Goal: Find specific page/section: Find specific page/section

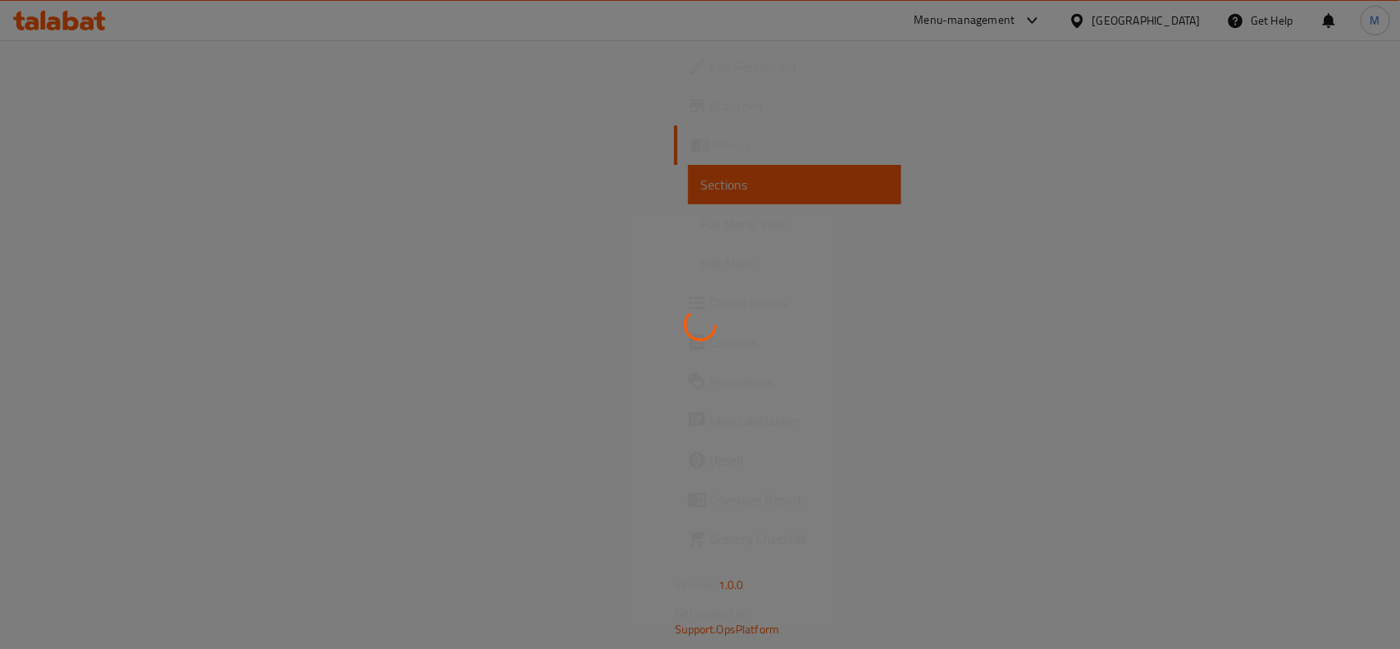
click at [1086, 14] on div at bounding box center [700, 324] width 1400 height 649
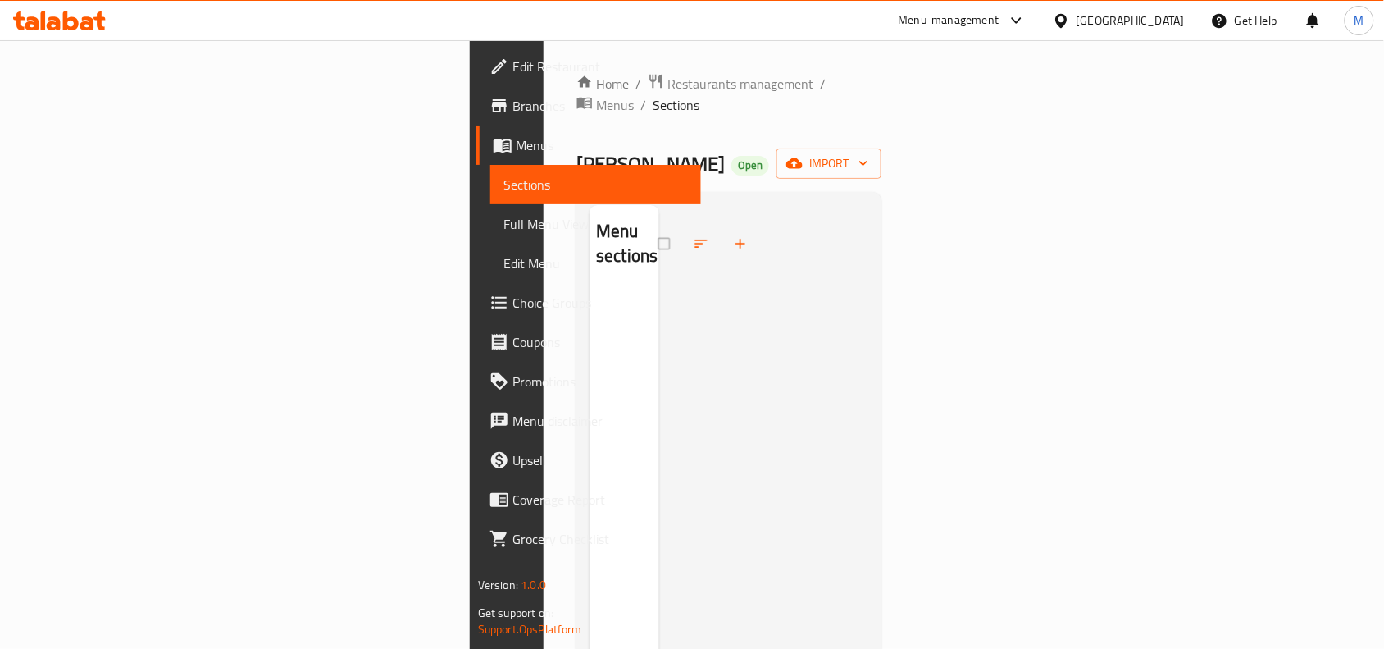
click at [1084, 22] on div "[GEOGRAPHIC_DATA]" at bounding box center [1131, 20] width 108 height 18
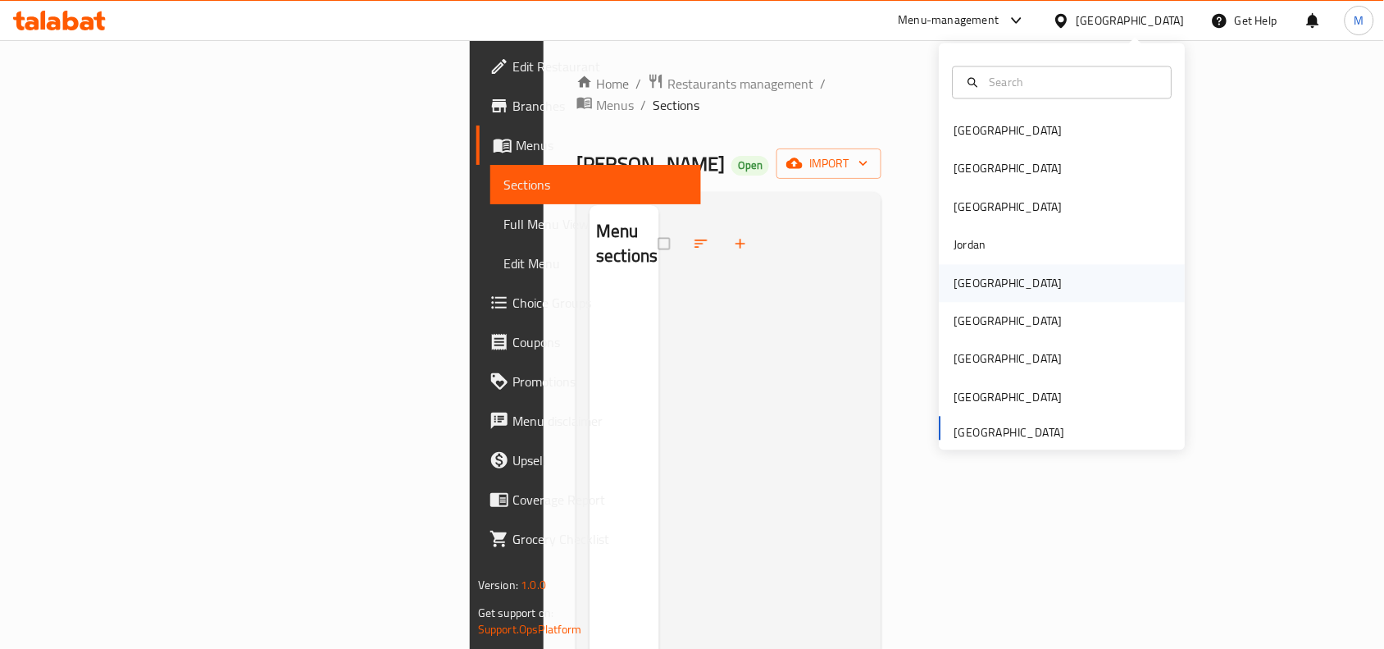
click at [984, 277] on div "[GEOGRAPHIC_DATA]" at bounding box center [1008, 283] width 134 height 38
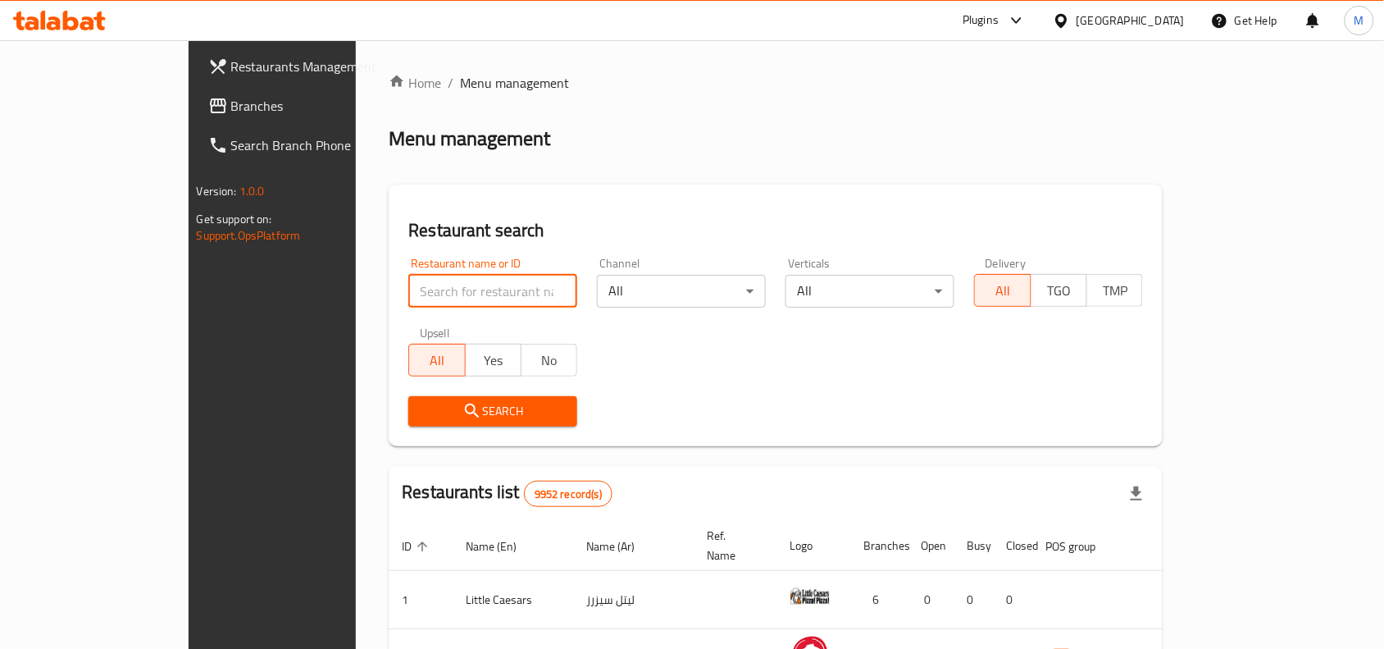
click at [505, 291] on input "search" at bounding box center [492, 291] width 169 height 33
click button "Search" at bounding box center [492, 411] width 169 height 30
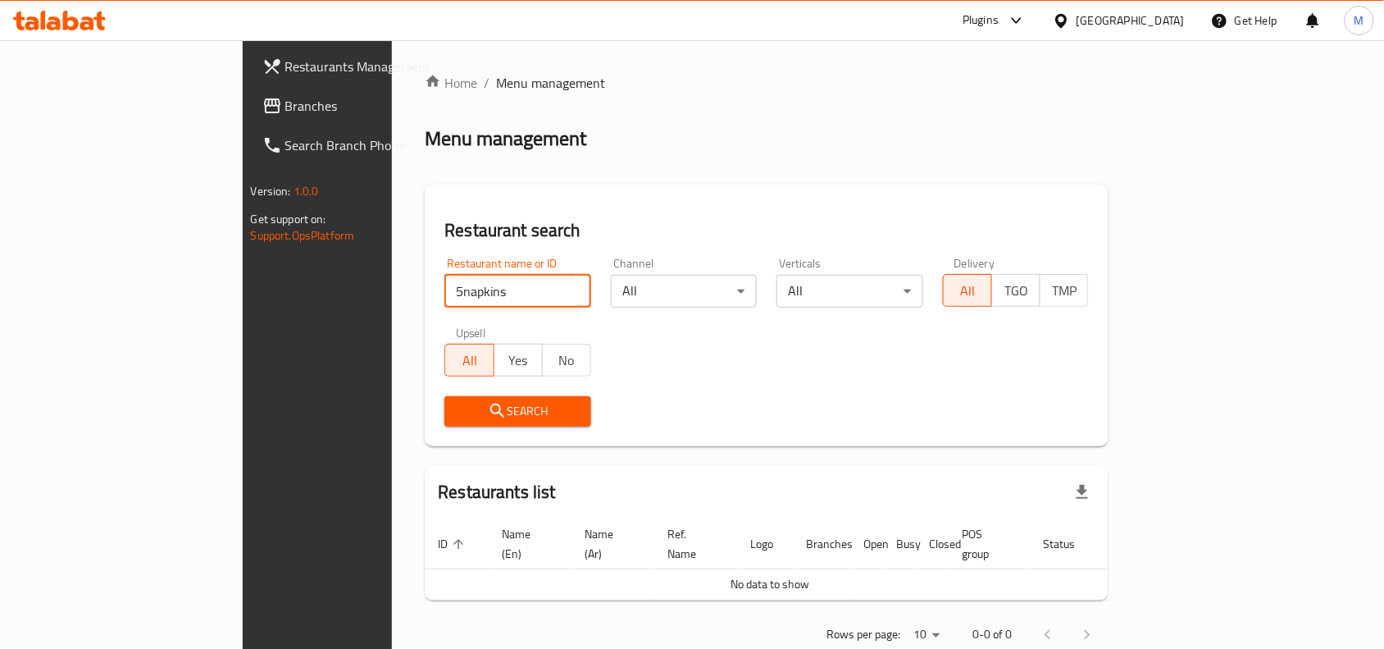
click at [444, 289] on input "5napkins" at bounding box center [517, 291] width 147 height 33
type input "5 napkins"
click button "Search" at bounding box center [517, 411] width 147 height 30
click at [444, 281] on input "search" at bounding box center [517, 291] width 147 height 33
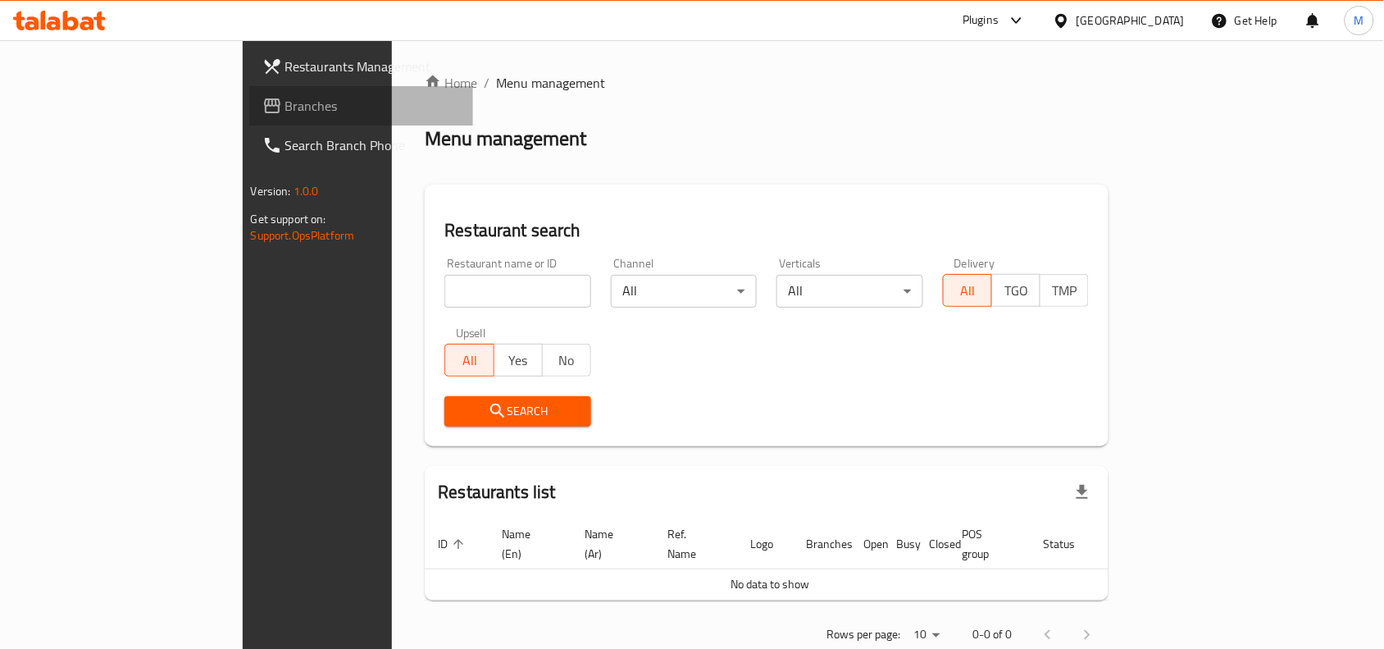
click at [249, 90] on link "Branches" at bounding box center [361, 105] width 225 height 39
